Goal: Task Accomplishment & Management: Complete application form

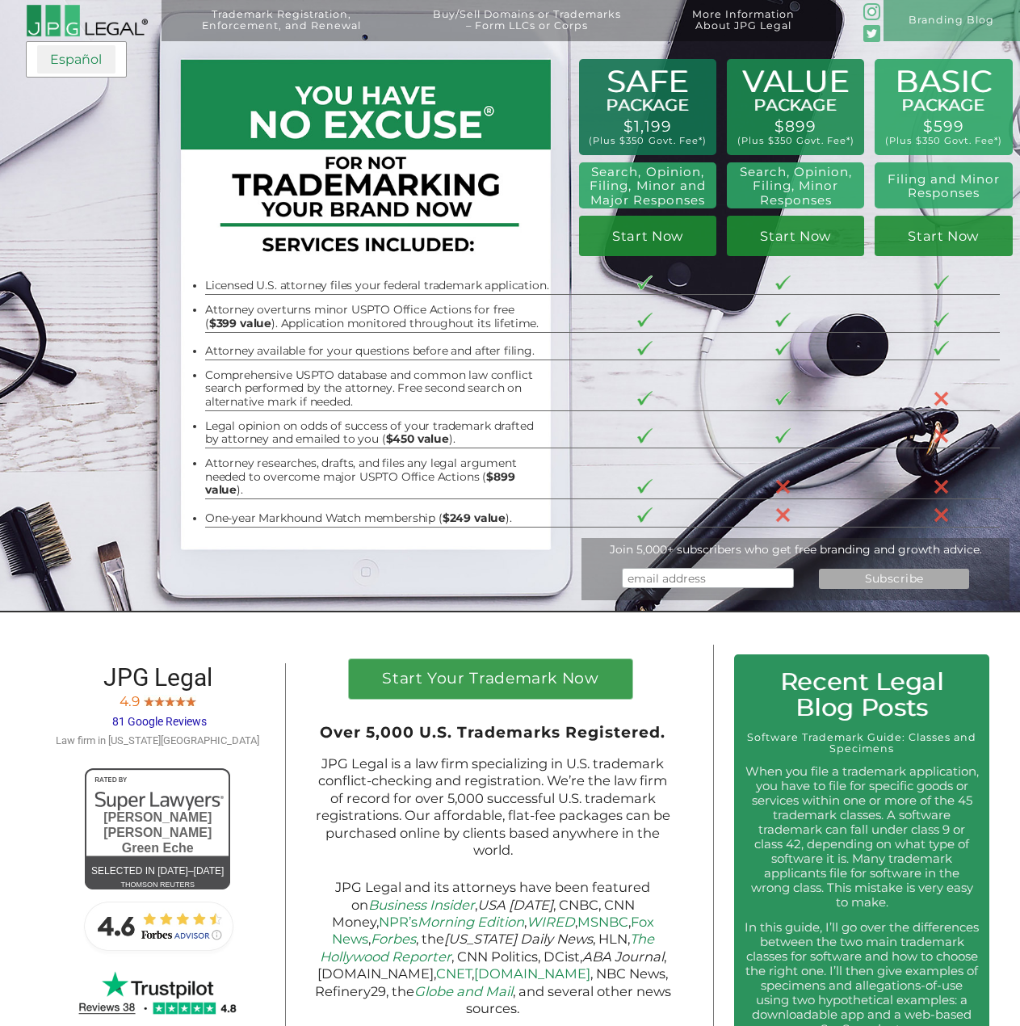
click at [86, 61] on link "Español" at bounding box center [76, 59] width 78 height 29
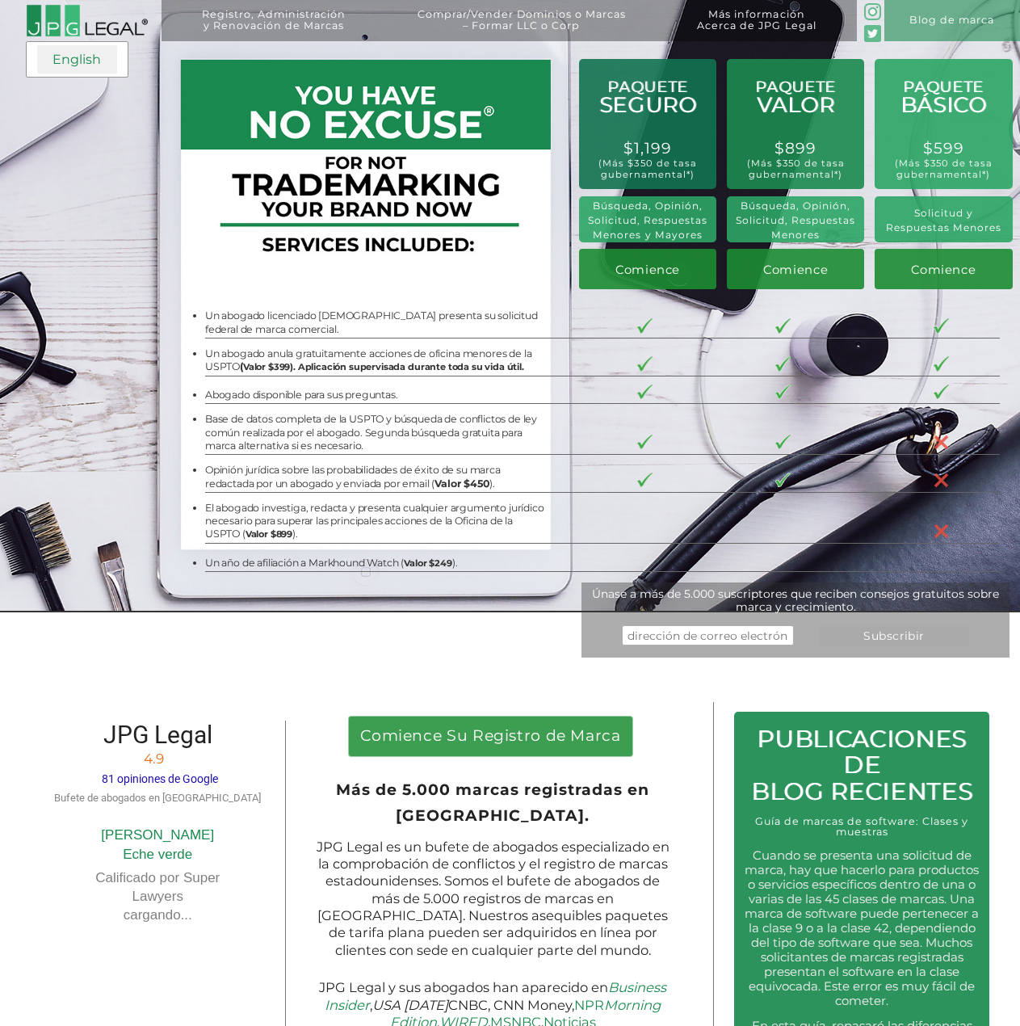
click at [88, 65] on link "English" at bounding box center [77, 59] width 80 height 29
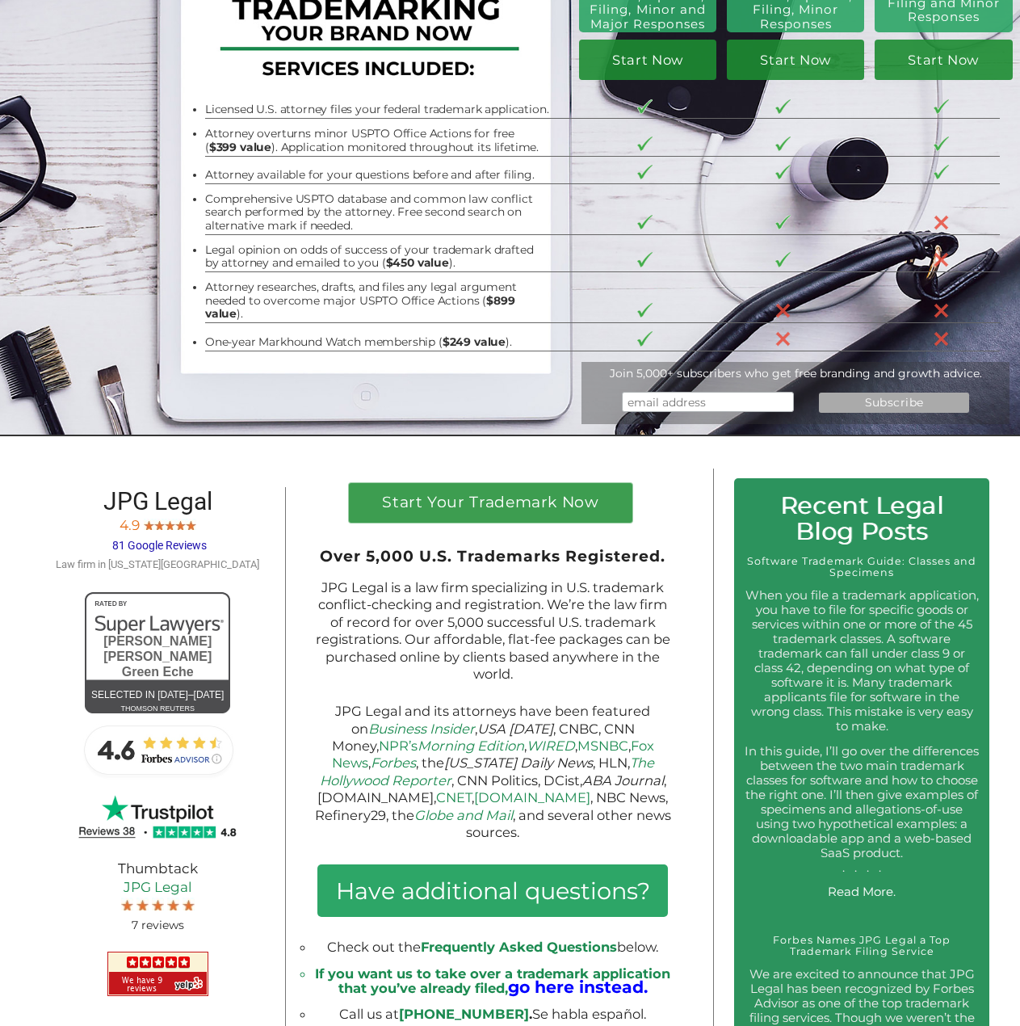
scroll to position [162, 0]
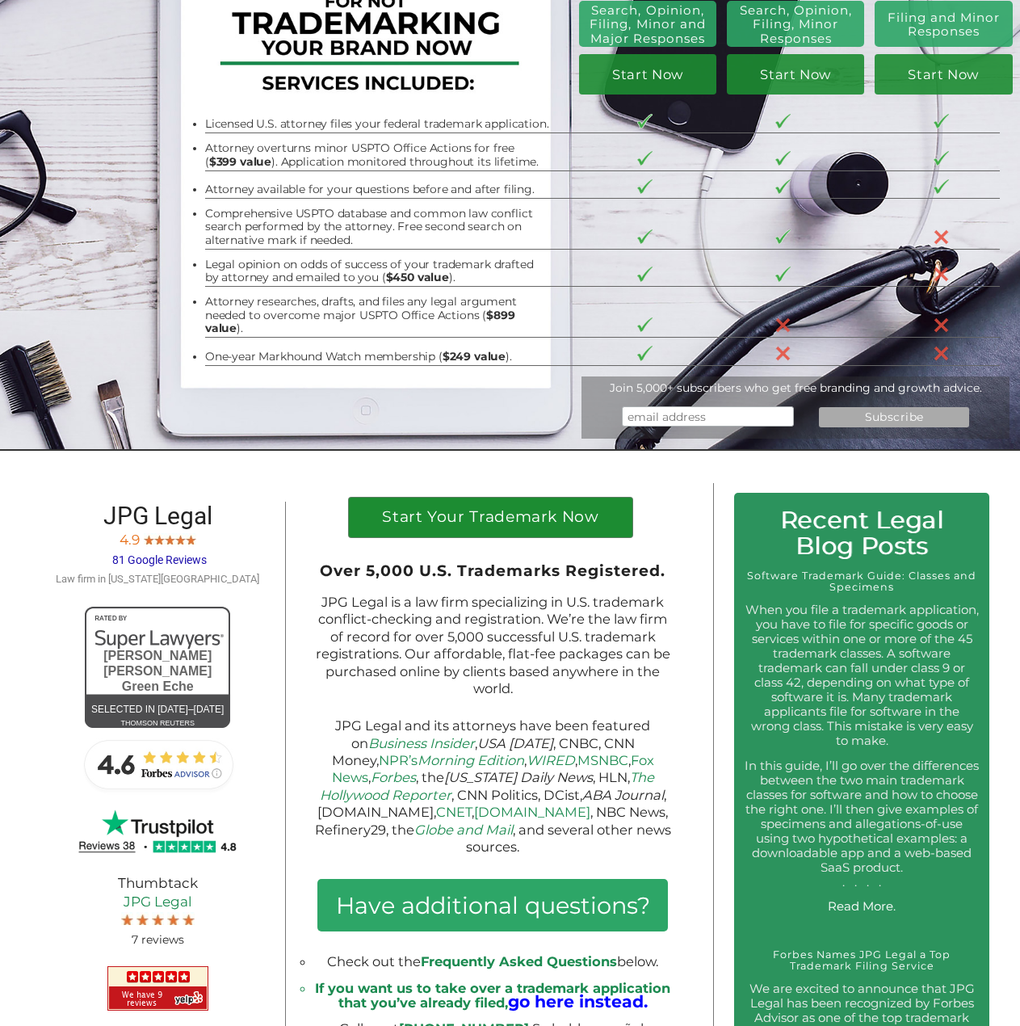
click at [544, 500] on link "Start Your Trademark Now" at bounding box center [491, 517] width 284 height 40
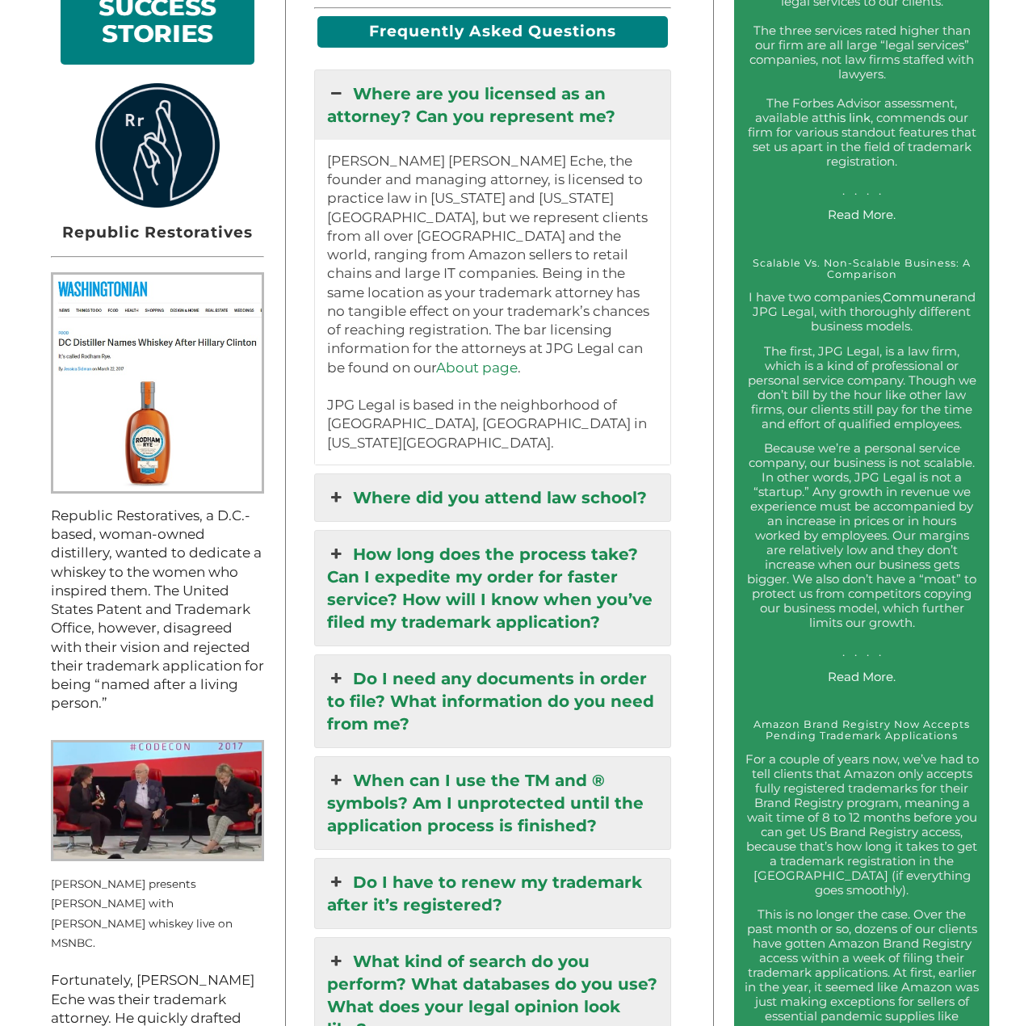
click at [644, 531] on link "How long does the process take? Can I expedite my order for faster service? How…" at bounding box center [492, 588] width 355 height 115
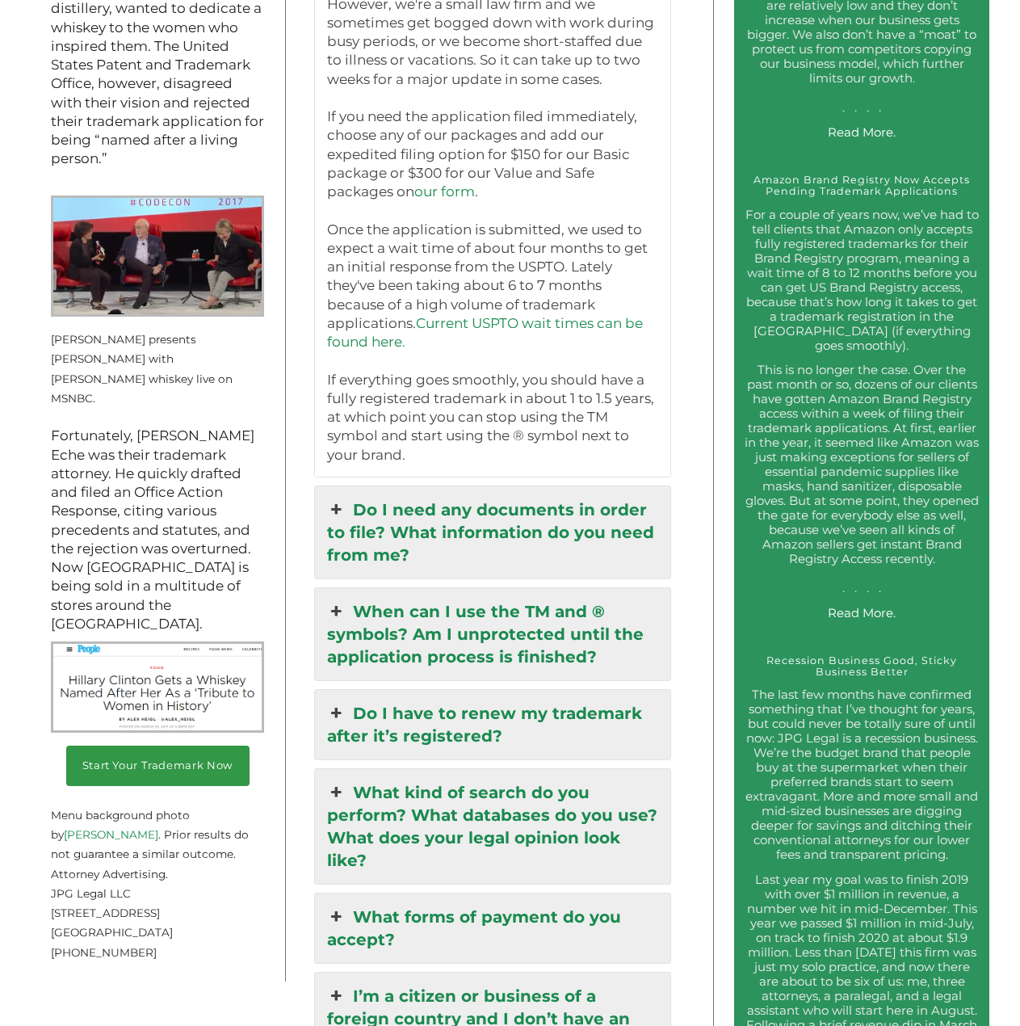
scroll to position [1831, 0]
